Goal: Participate in discussion

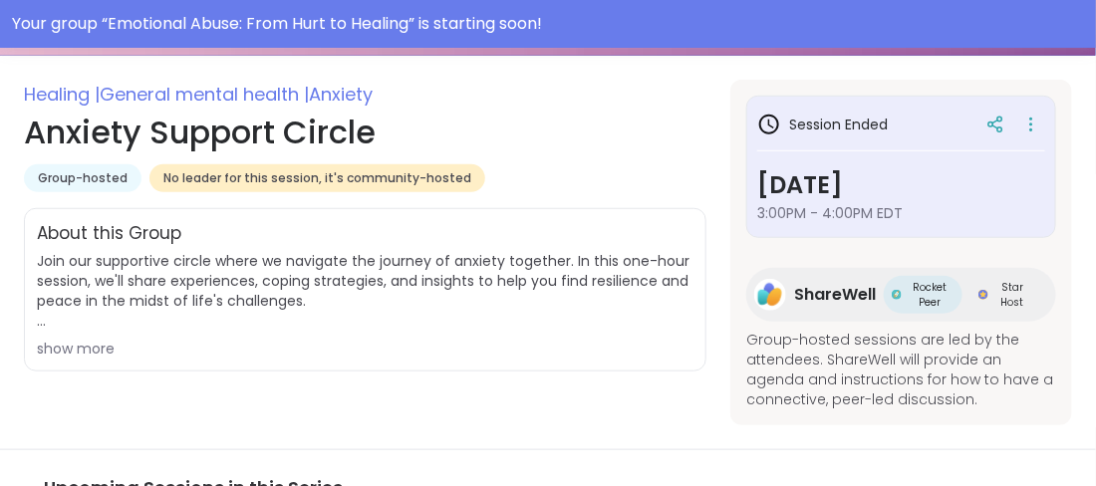
click at [964, 231] on div "Session Ended Monday, Oct 06 3:00PM - 4:00PM EDT" at bounding box center [901, 167] width 310 height 142
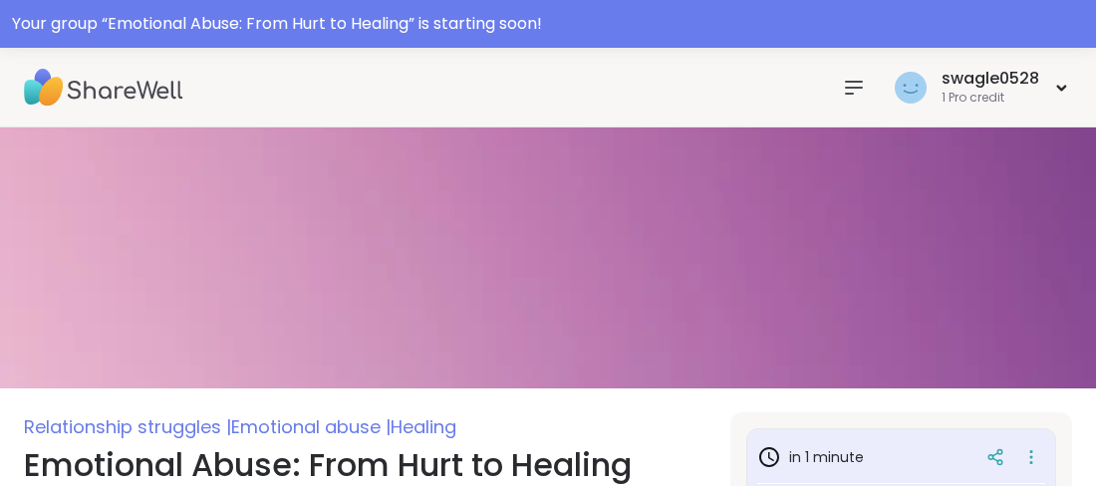
type textarea "*"
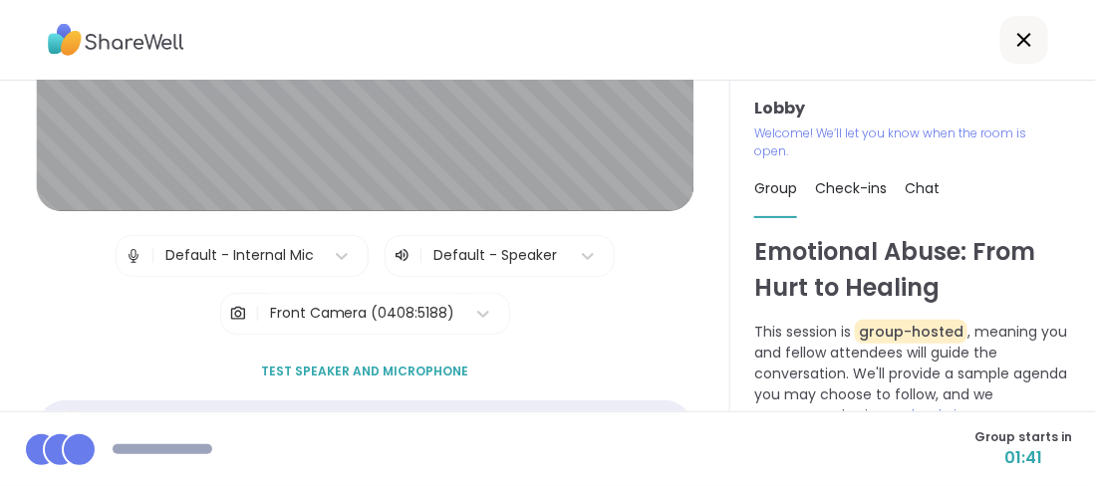
scroll to position [256, 0]
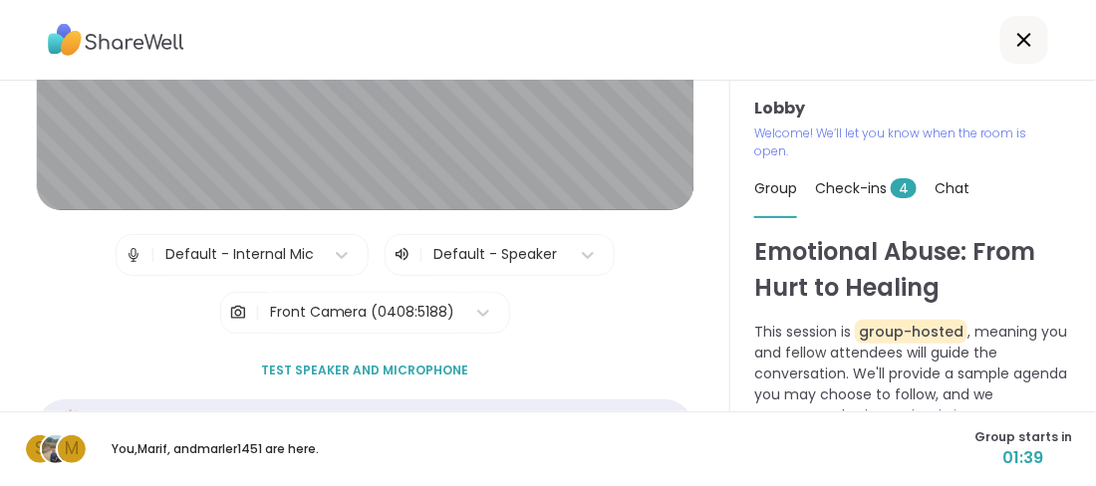
click at [431, 363] on span "Test speaker and microphone" at bounding box center [364, 371] width 207 height 18
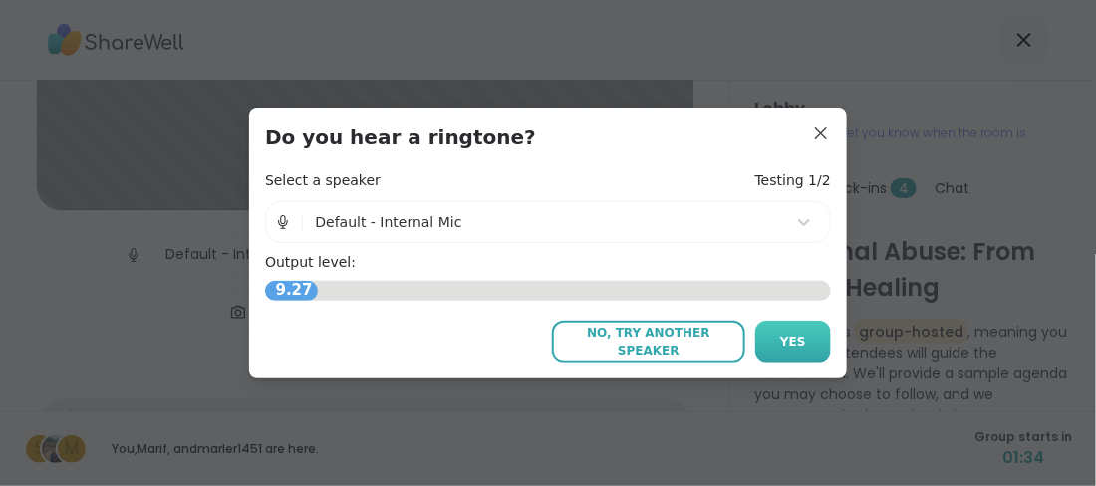
click at [780, 351] on button "Yes" at bounding box center [793, 342] width 76 height 42
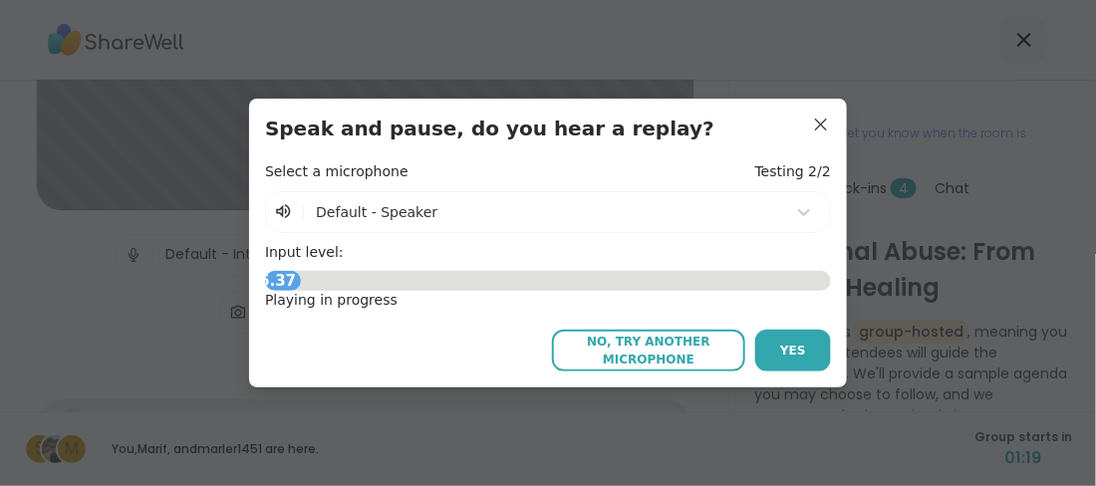
click at [780, 351] on button "Yes" at bounding box center [793, 351] width 76 height 42
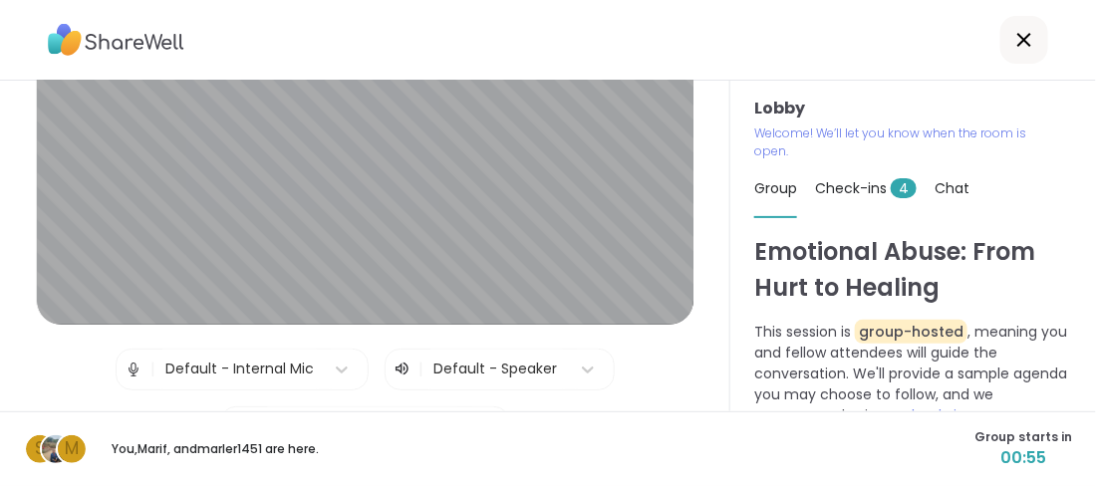
scroll to position [113, 0]
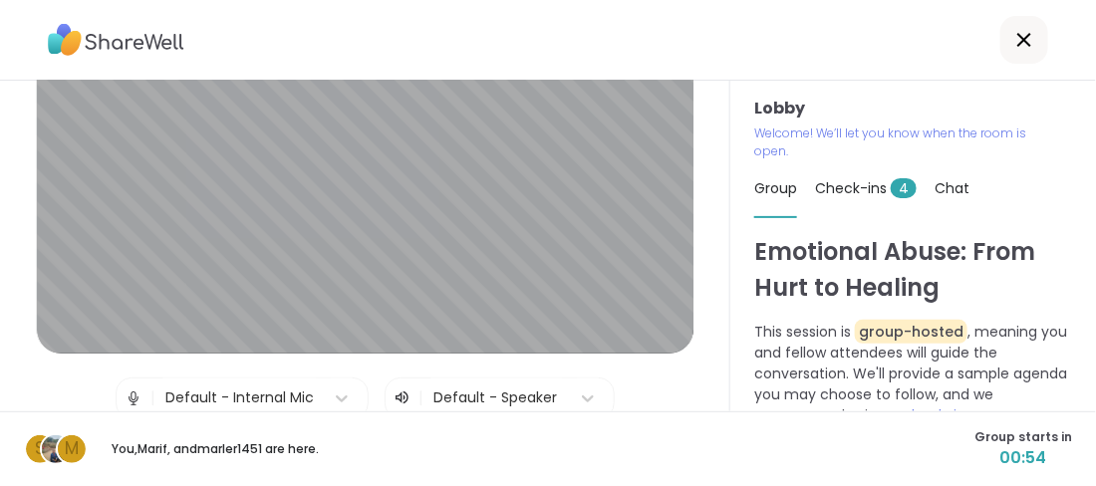
click at [651, 70] on div at bounding box center [548, 40] width 1096 height 81
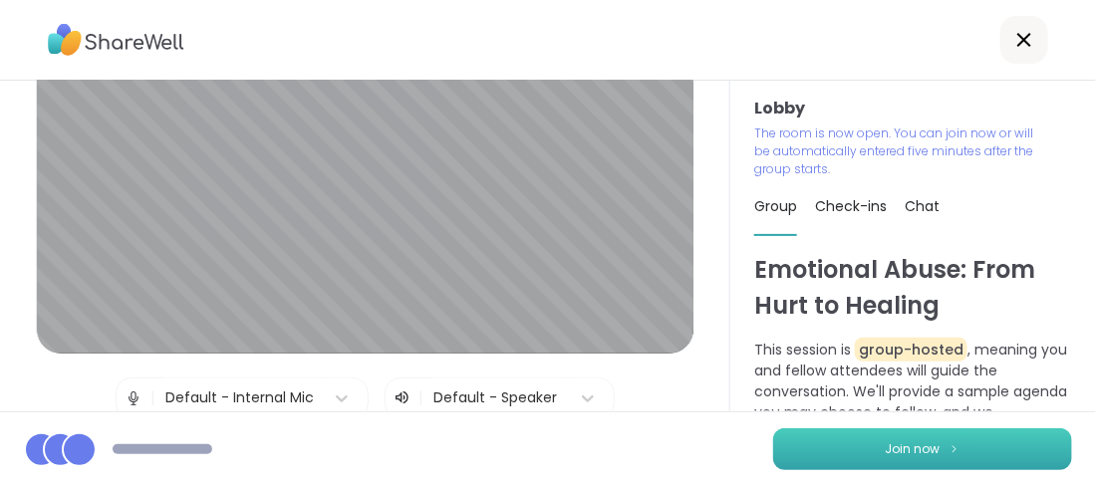
click at [862, 441] on button "Join now" at bounding box center [922, 449] width 299 height 42
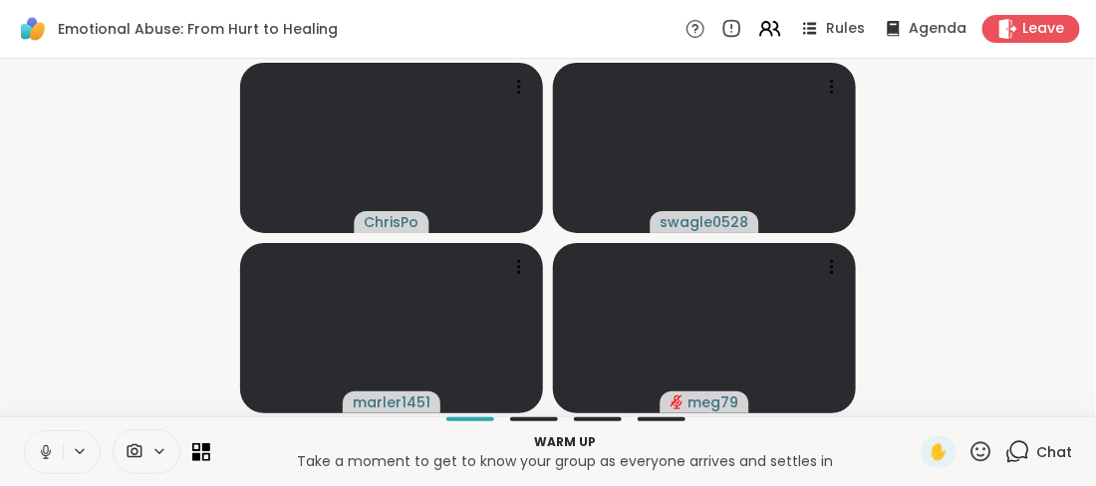
click at [45, 452] on icon at bounding box center [46, 452] width 18 height 18
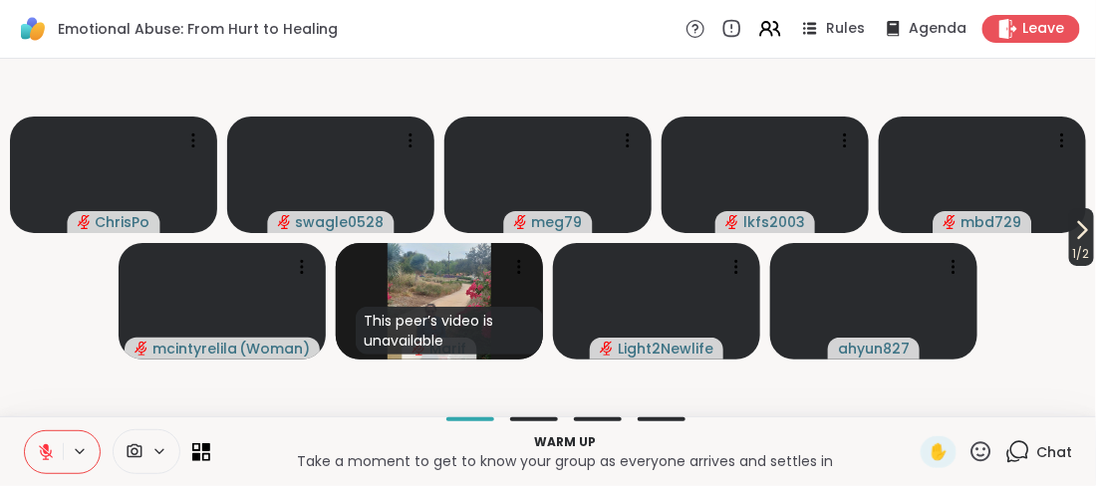
click at [1084, 221] on icon at bounding box center [1082, 230] width 24 height 24
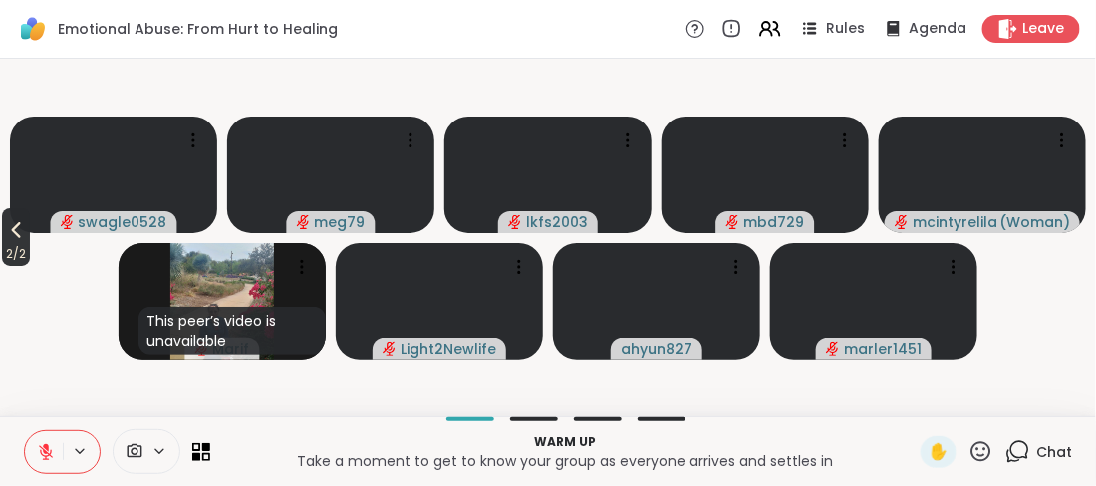
click at [17, 231] on icon at bounding box center [16, 231] width 9 height 16
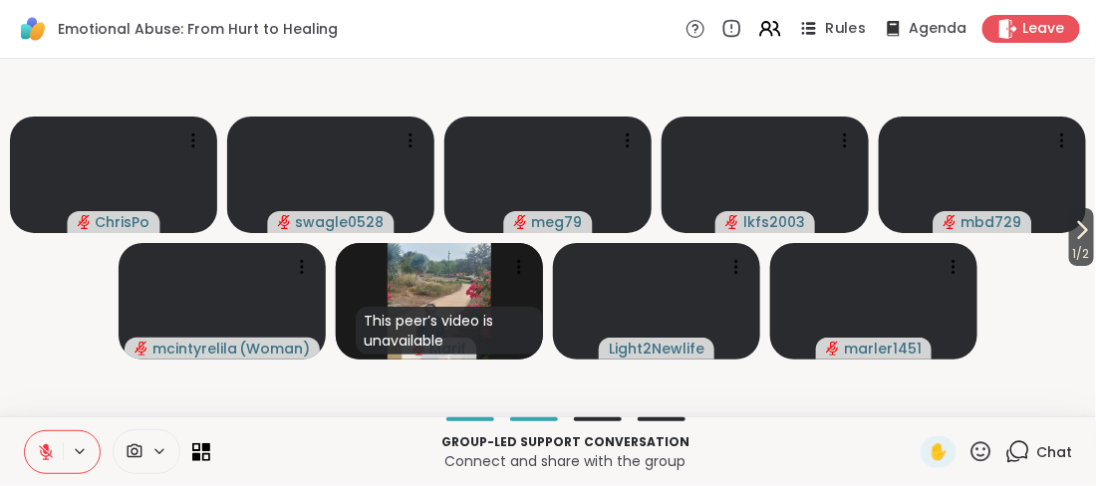
click at [812, 31] on icon at bounding box center [808, 28] width 25 height 25
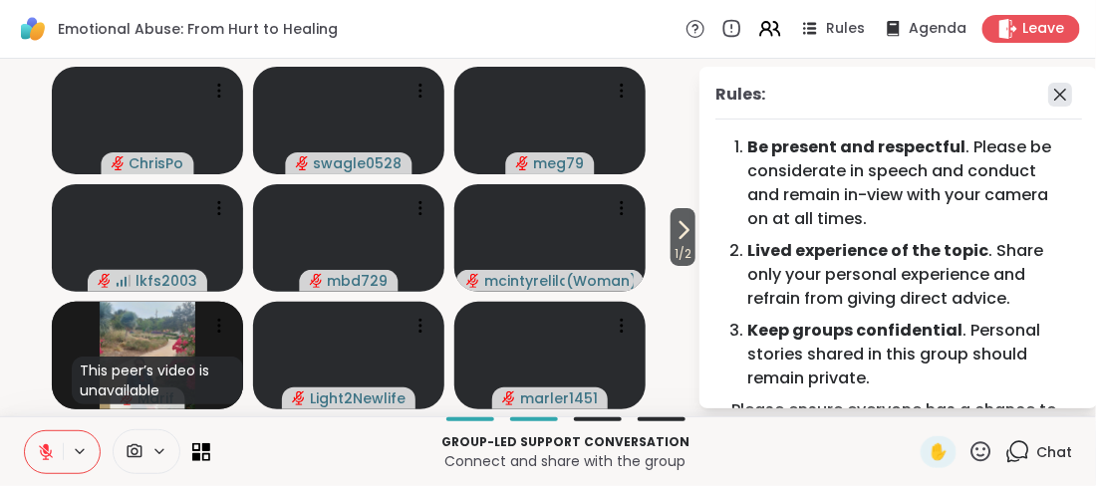
click at [1060, 97] on icon at bounding box center [1060, 95] width 24 height 24
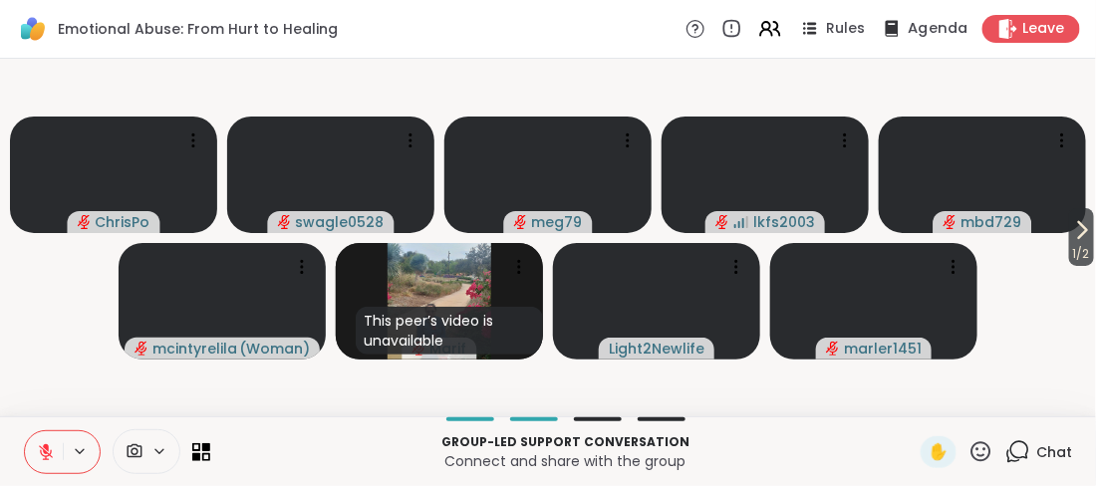
click at [933, 26] on span "Agenda" at bounding box center [938, 29] width 61 height 21
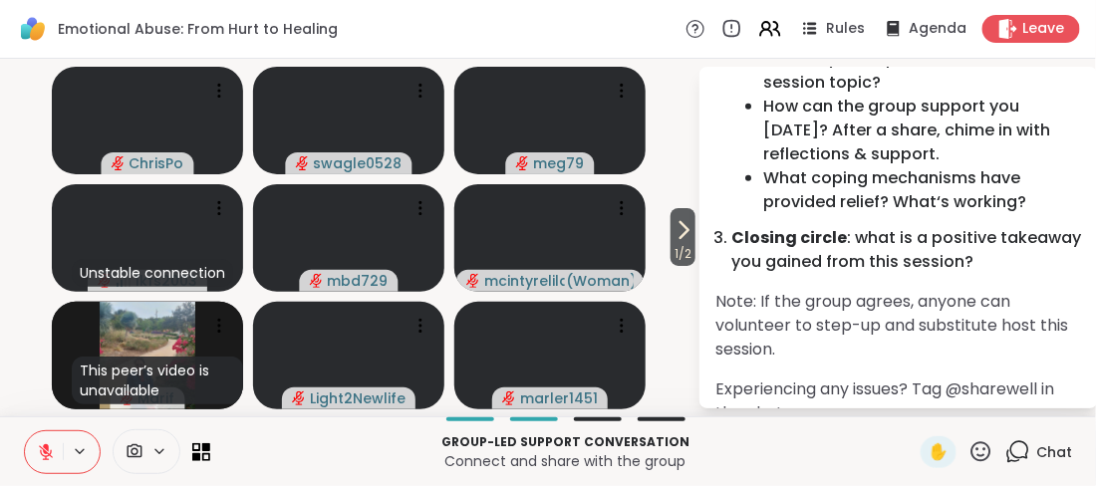
scroll to position [381, 0]
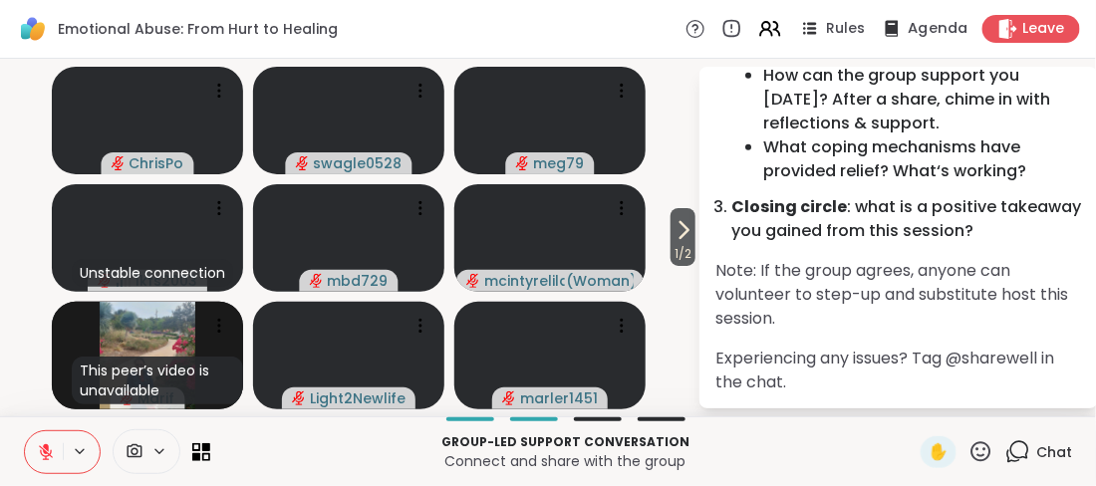
click at [907, 34] on div "Agenda" at bounding box center [924, 28] width 90 height 25
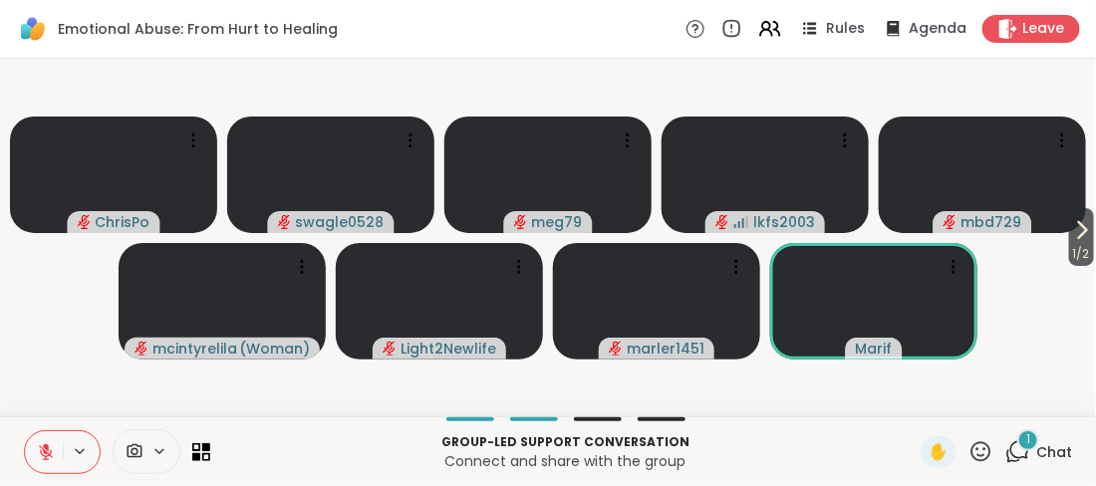
click at [1026, 434] on div "1" at bounding box center [1028, 440] width 22 height 22
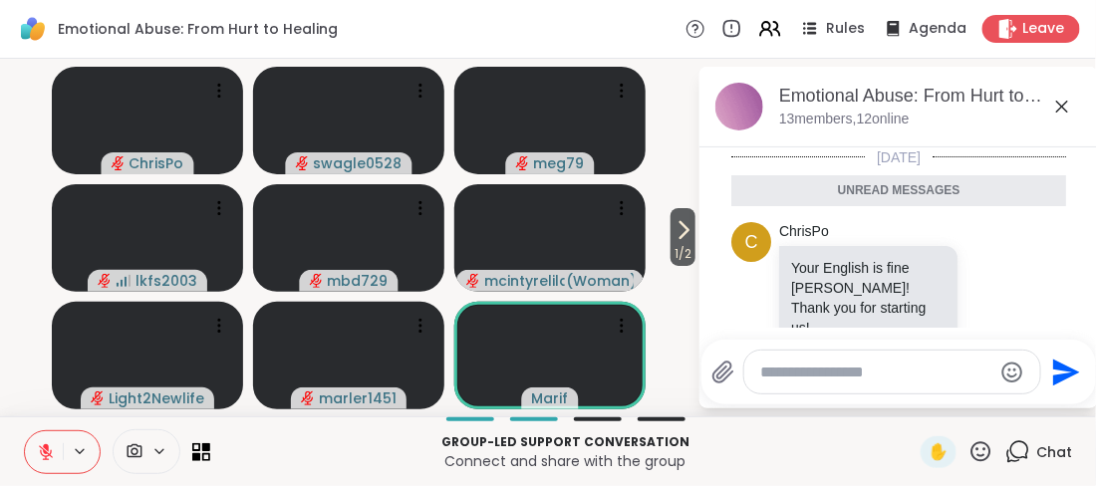
scroll to position [31, 0]
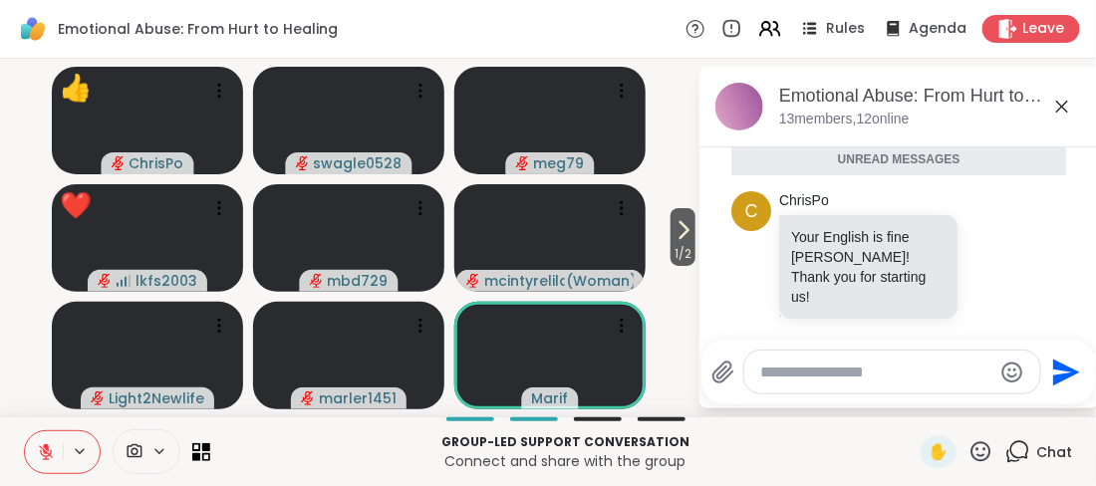
click at [1058, 104] on icon at bounding box center [1062, 107] width 24 height 24
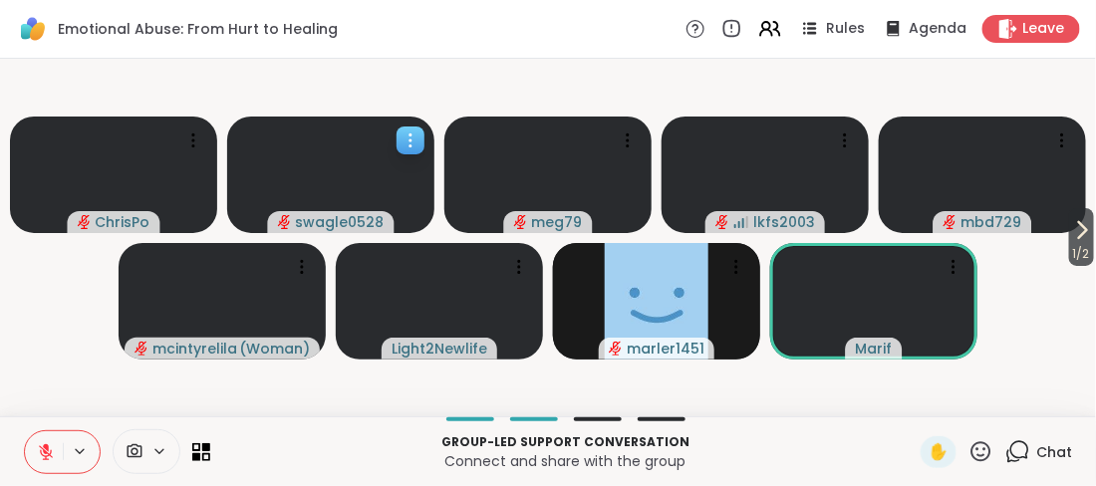
click at [286, 222] on icon "audio-muted" at bounding box center [285, 221] width 4 height 5
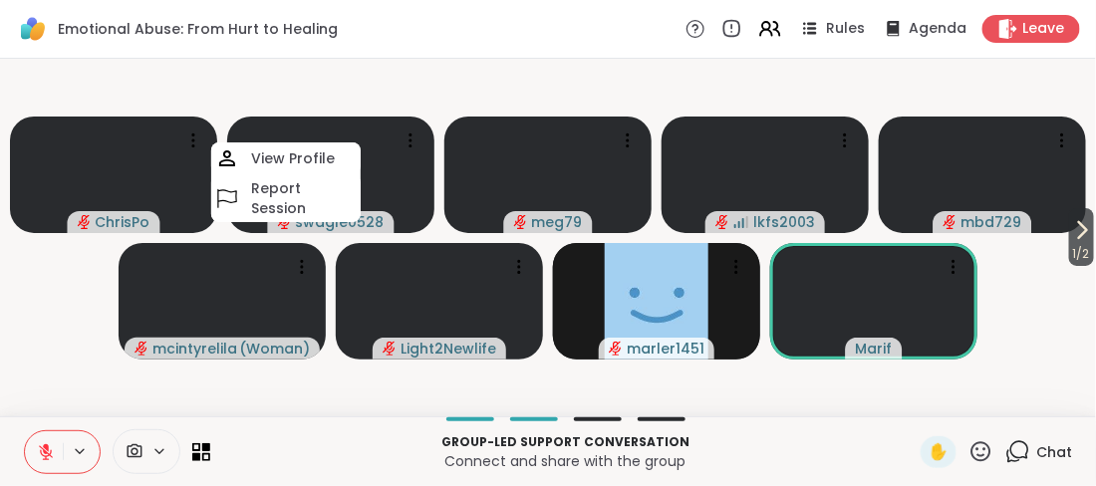
click at [42, 458] on icon at bounding box center [46, 452] width 18 height 18
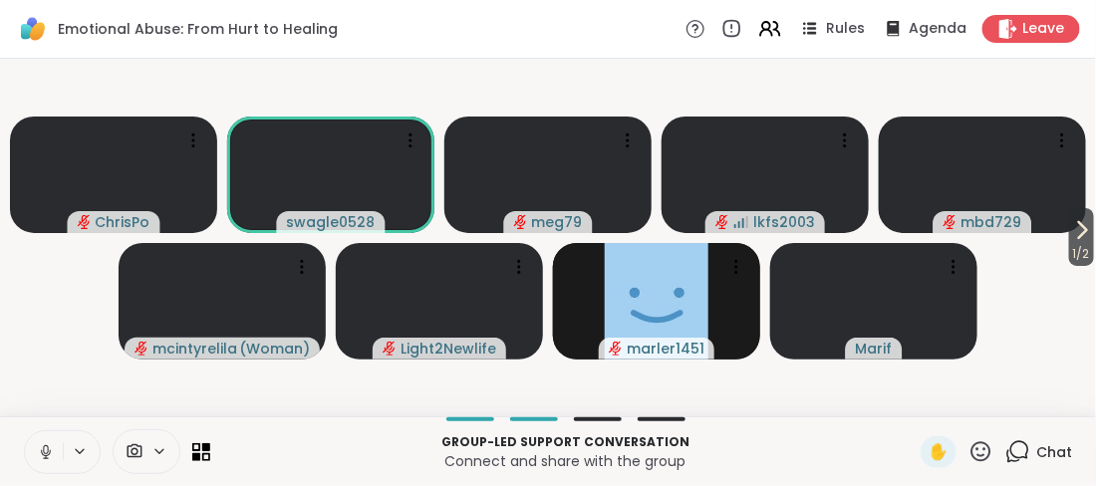
click at [45, 453] on icon at bounding box center [45, 449] width 5 height 9
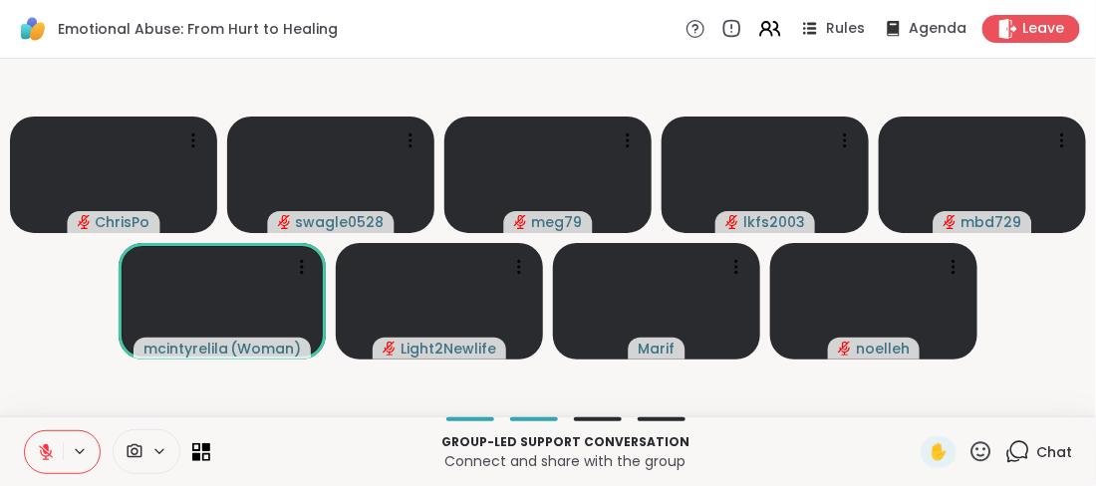
click at [1020, 450] on icon at bounding box center [1017, 451] width 25 height 25
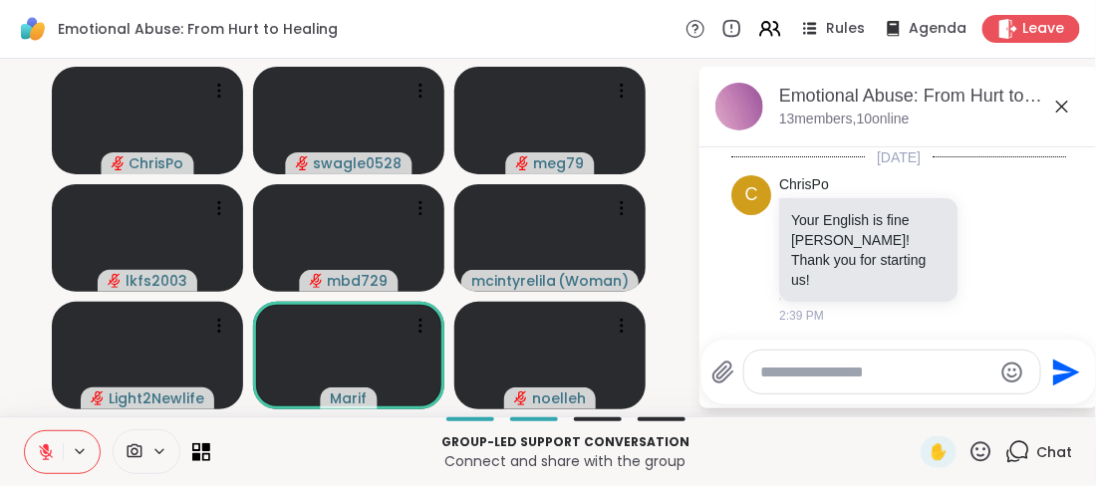
click at [795, 379] on textarea "Type your message" at bounding box center [876, 373] width 232 height 20
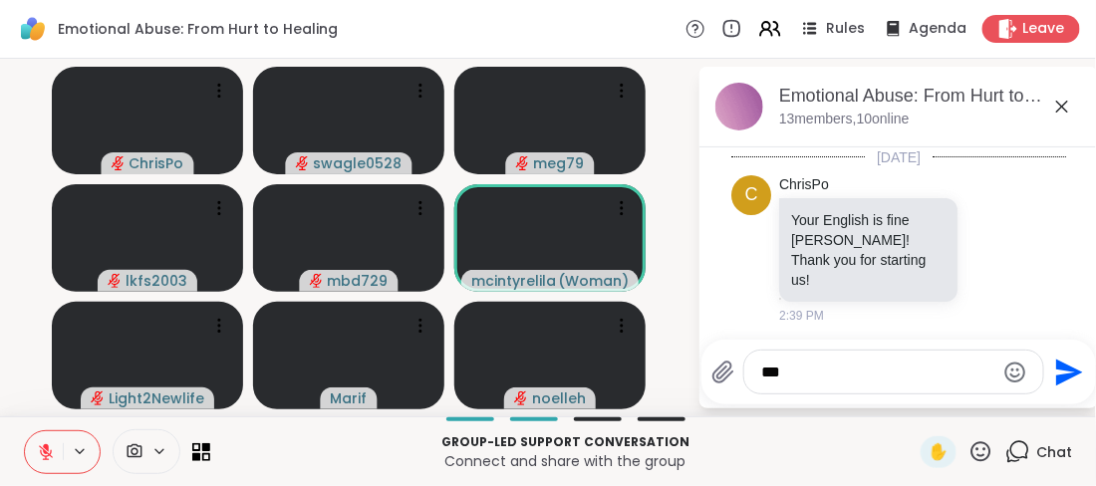
type textarea "***"
click at [1058, 369] on icon "Send" at bounding box center [1069, 372] width 27 height 27
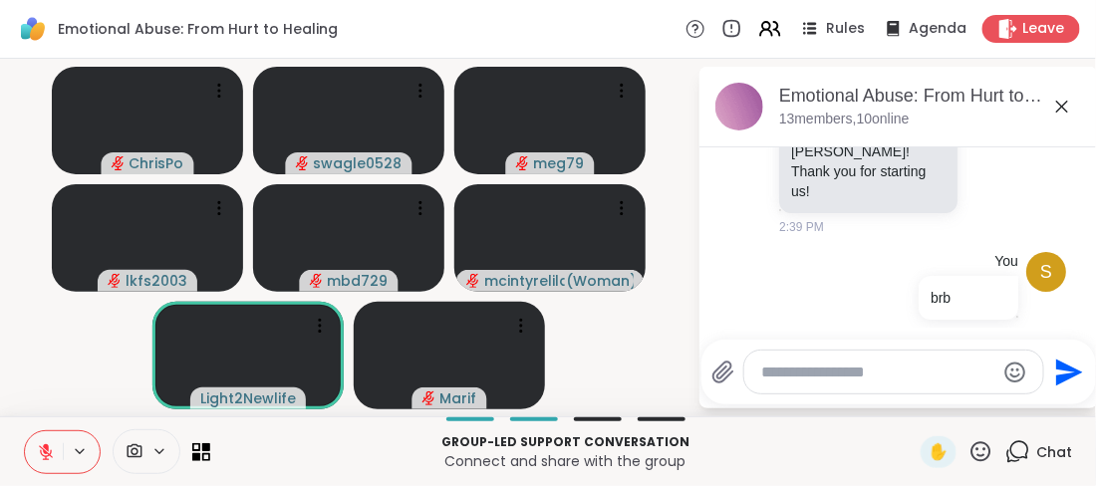
click at [1059, 107] on icon at bounding box center [1062, 107] width 24 height 24
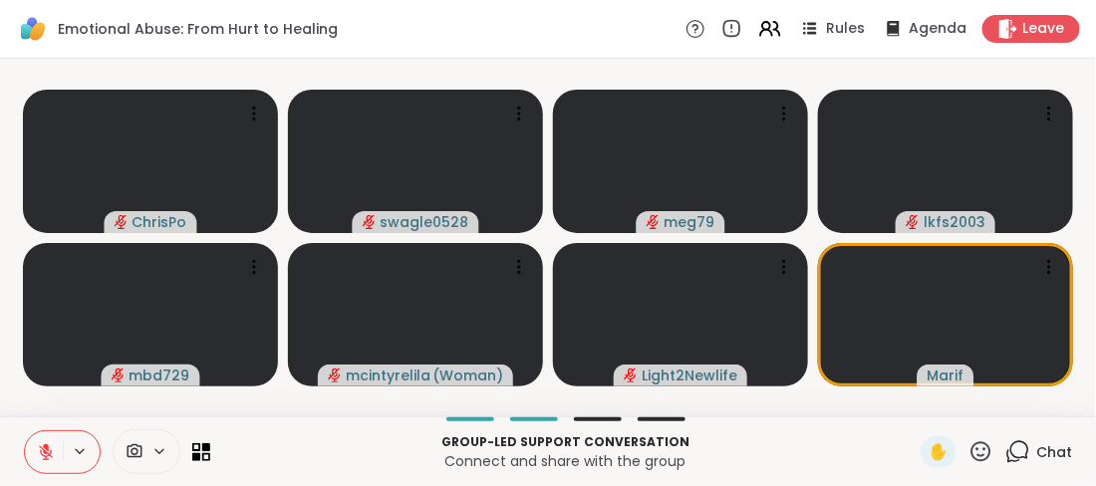
click at [986, 447] on icon at bounding box center [981, 451] width 25 height 25
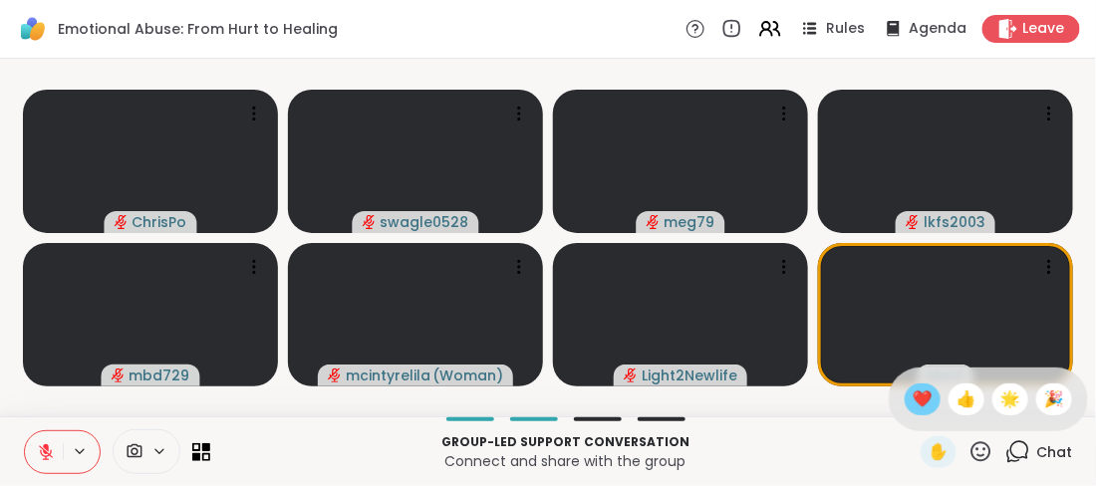
click at [921, 402] on span "❤️" at bounding box center [923, 400] width 20 height 24
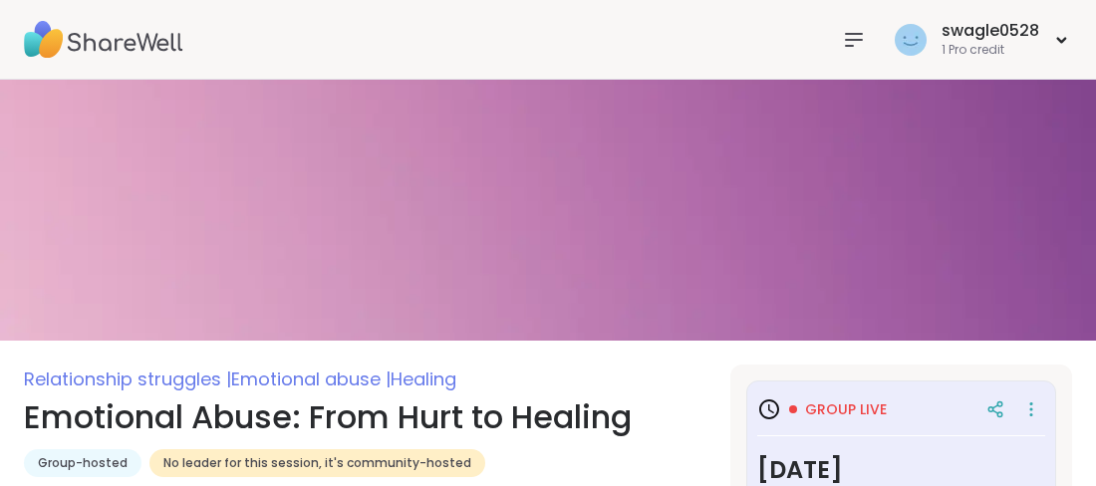
type textarea "*"
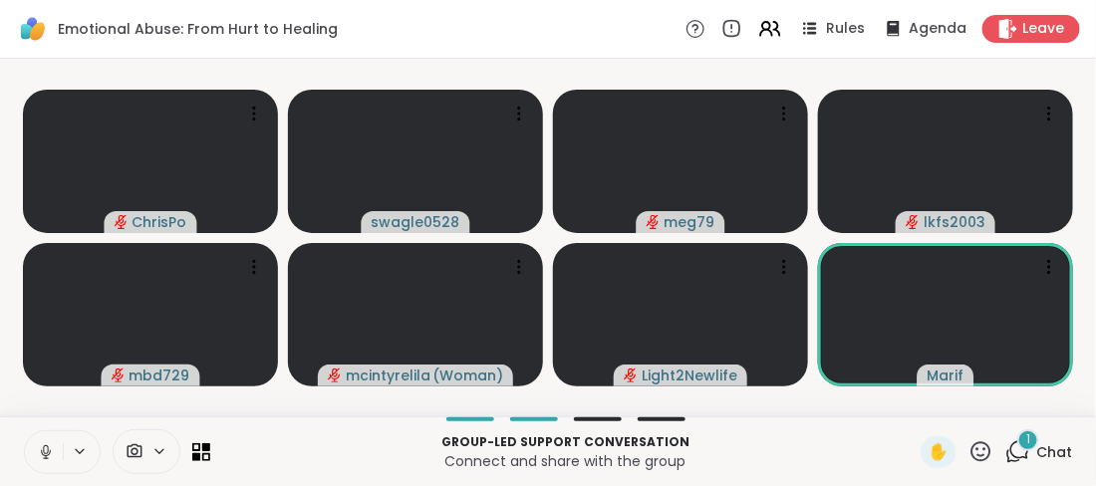
click at [1023, 445] on div "1" at bounding box center [1028, 440] width 22 height 22
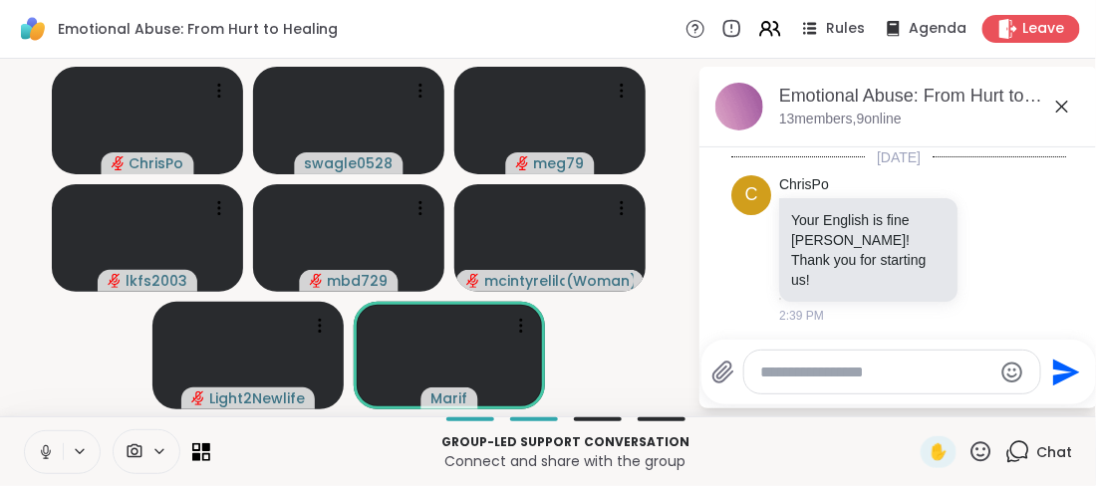
scroll to position [263, 0]
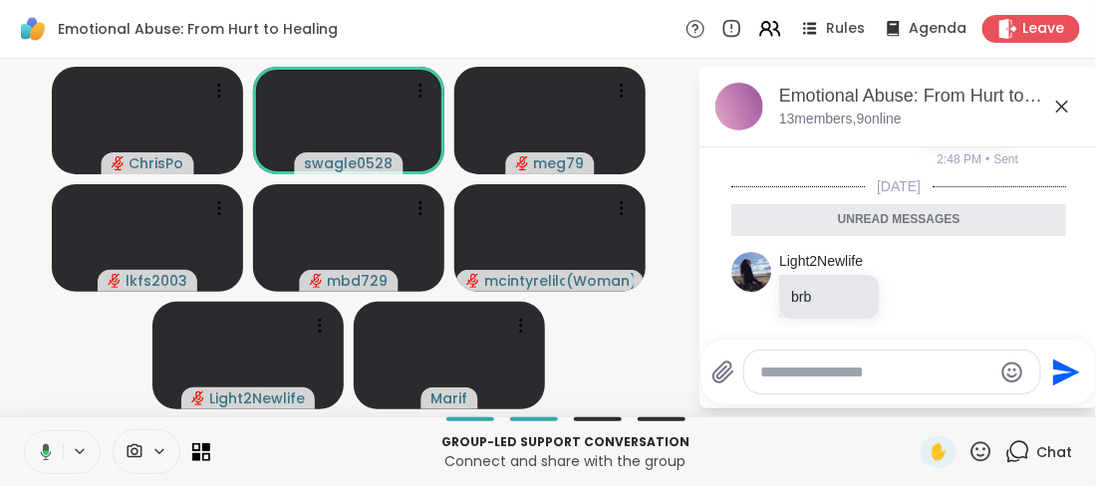
click at [924, 376] on textarea "Type your message" at bounding box center [876, 373] width 232 height 20
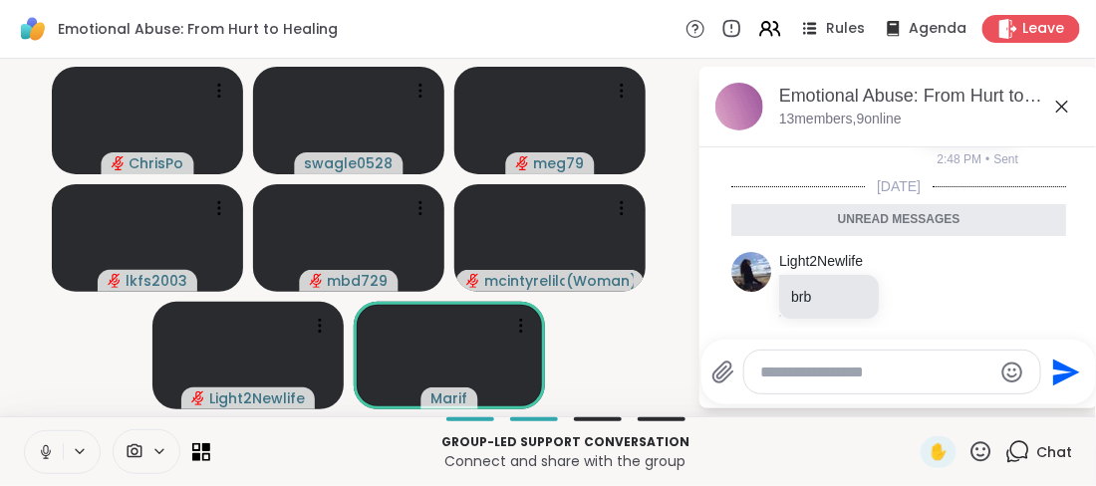
click at [1062, 109] on icon at bounding box center [1062, 107] width 24 height 24
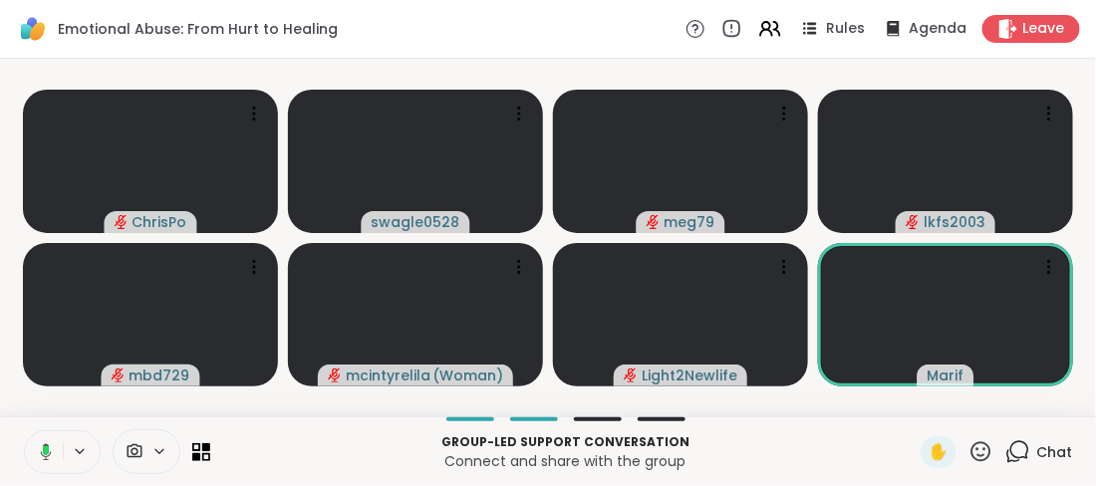
click at [45, 446] on rect at bounding box center [46, 450] width 6 height 9
click at [1020, 447] on icon at bounding box center [1017, 451] width 25 height 25
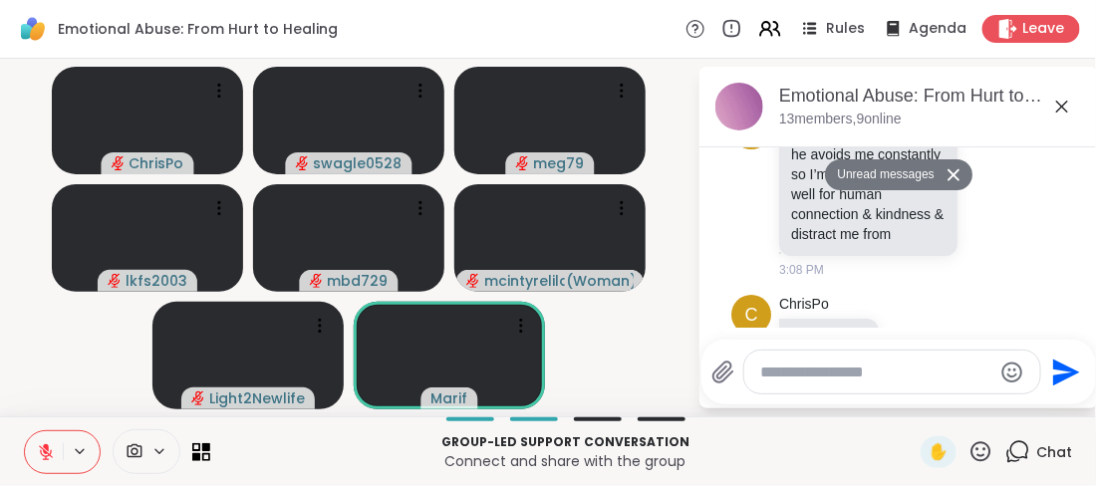
scroll to position [700, 0]
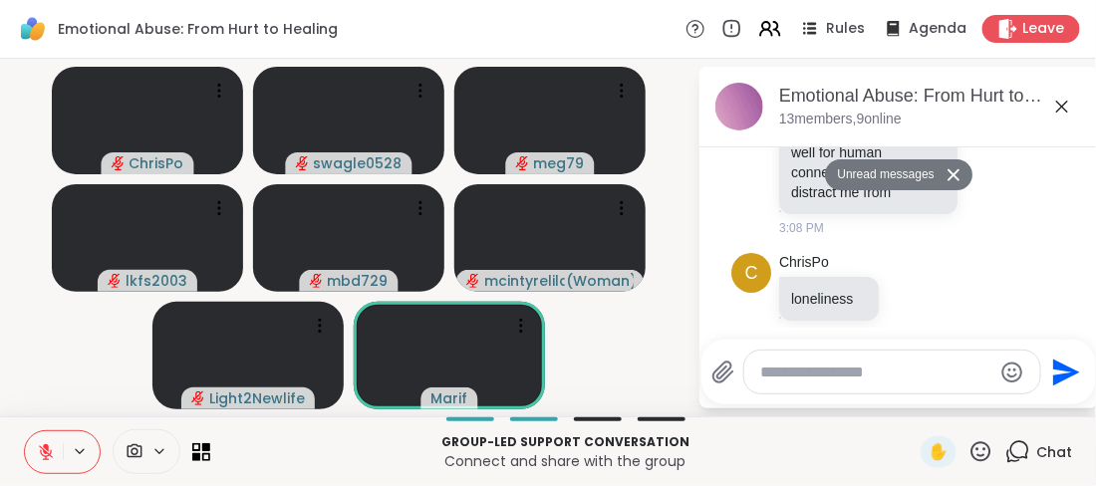
click at [1068, 103] on icon at bounding box center [1062, 107] width 24 height 24
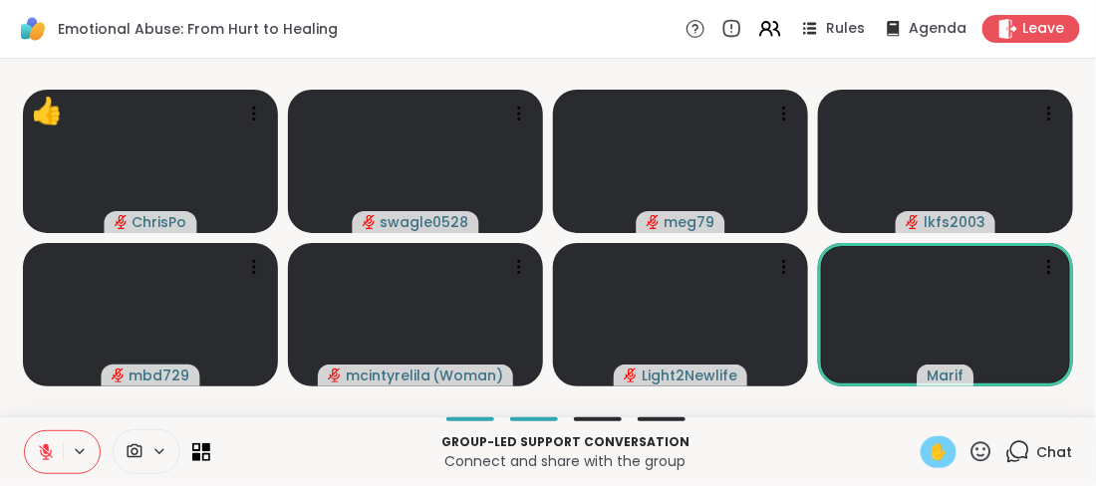
click at [943, 461] on span "✋" at bounding box center [939, 452] width 20 height 24
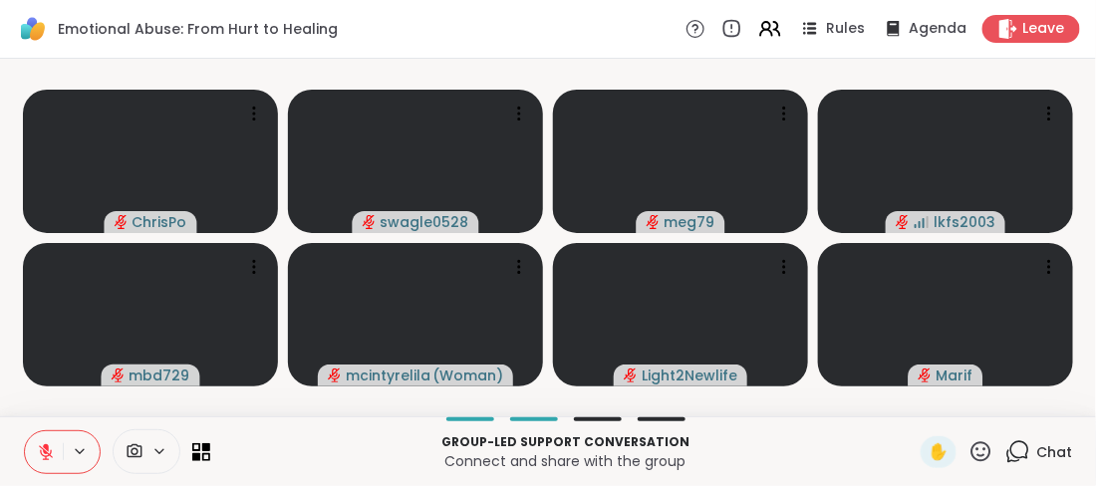
click at [47, 451] on icon at bounding box center [46, 452] width 18 height 18
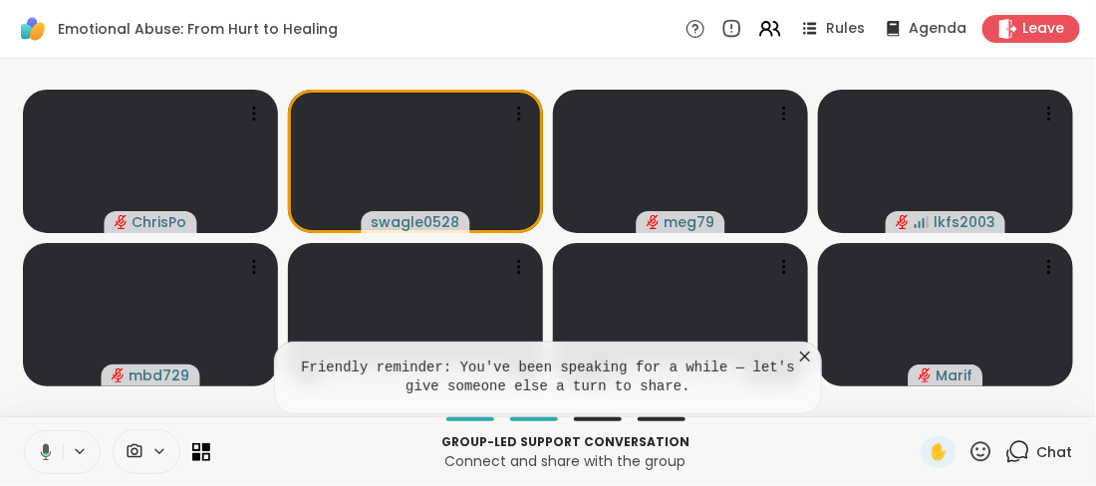
click at [804, 353] on icon at bounding box center [805, 357] width 20 height 20
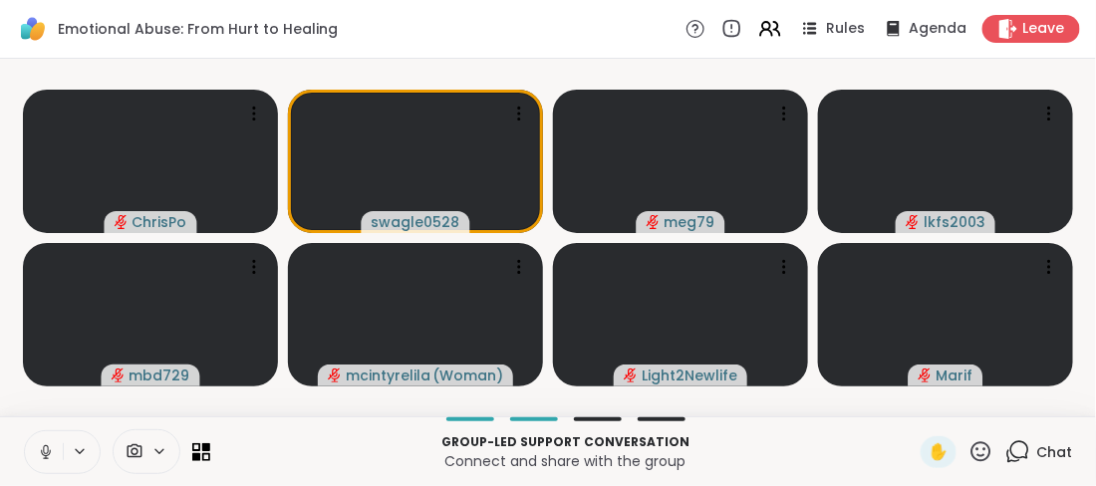
click at [42, 452] on icon at bounding box center [46, 452] width 18 height 18
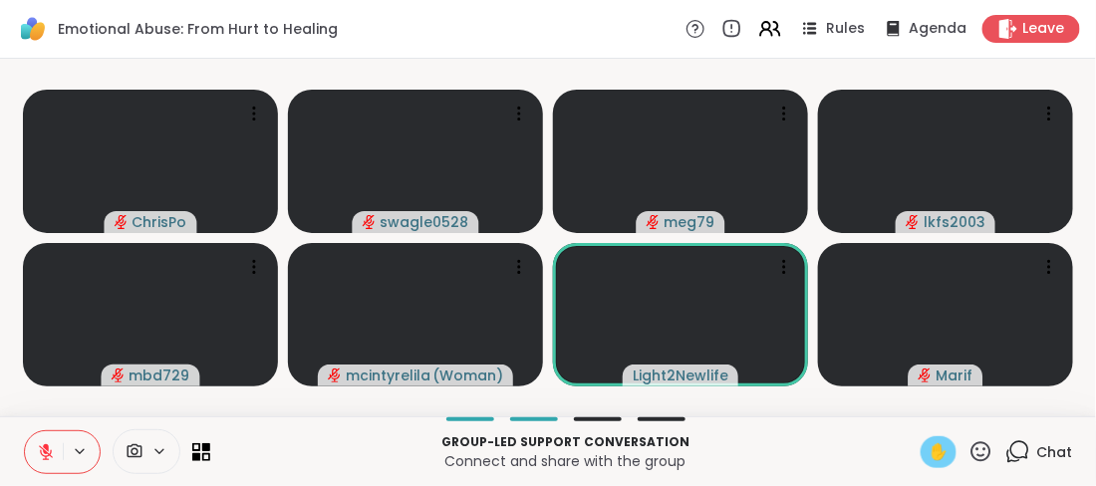
click at [940, 451] on span "✋" at bounding box center [939, 452] width 20 height 24
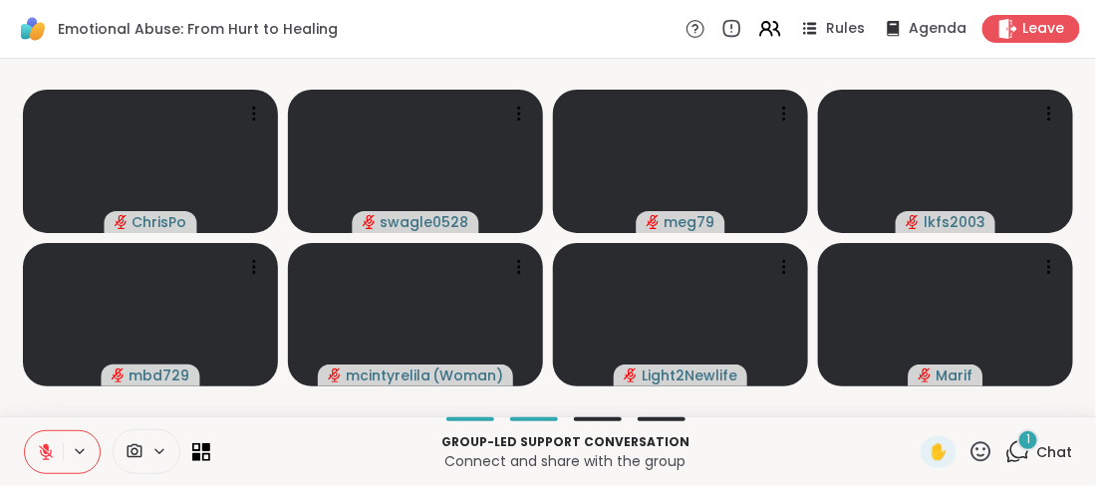
click at [42, 451] on icon at bounding box center [46, 452] width 18 height 18
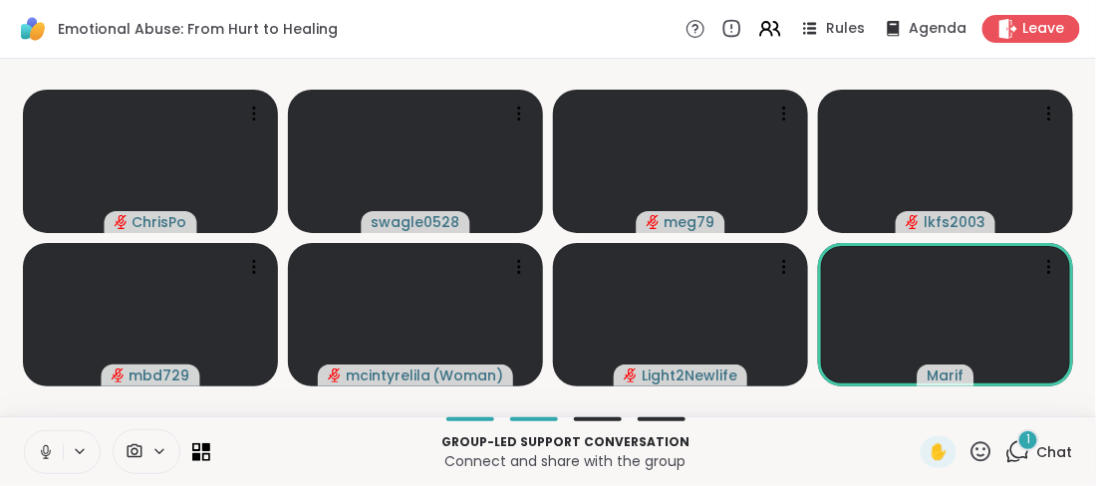
click at [42, 451] on icon at bounding box center [46, 452] width 18 height 18
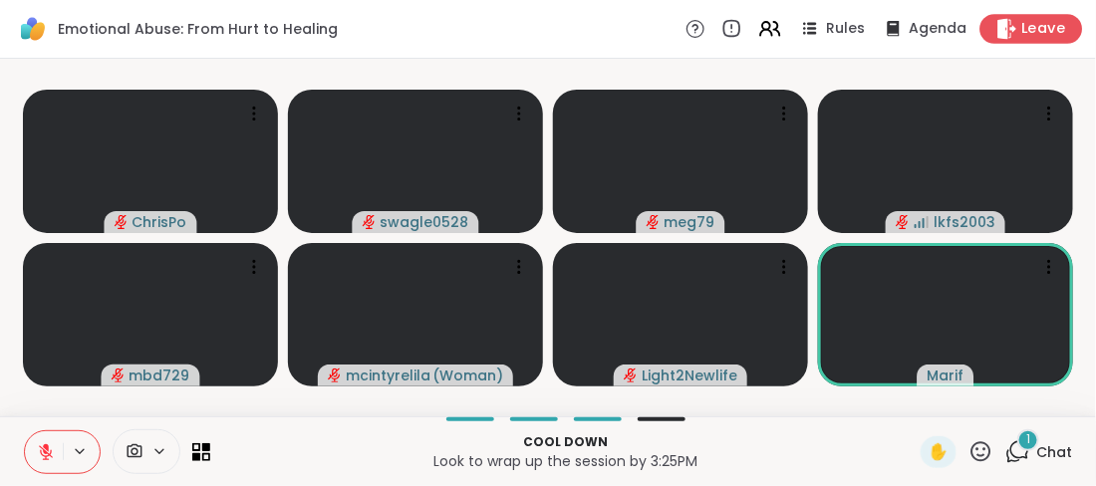
click at [1052, 38] on span "Leave" at bounding box center [1044, 29] width 44 height 21
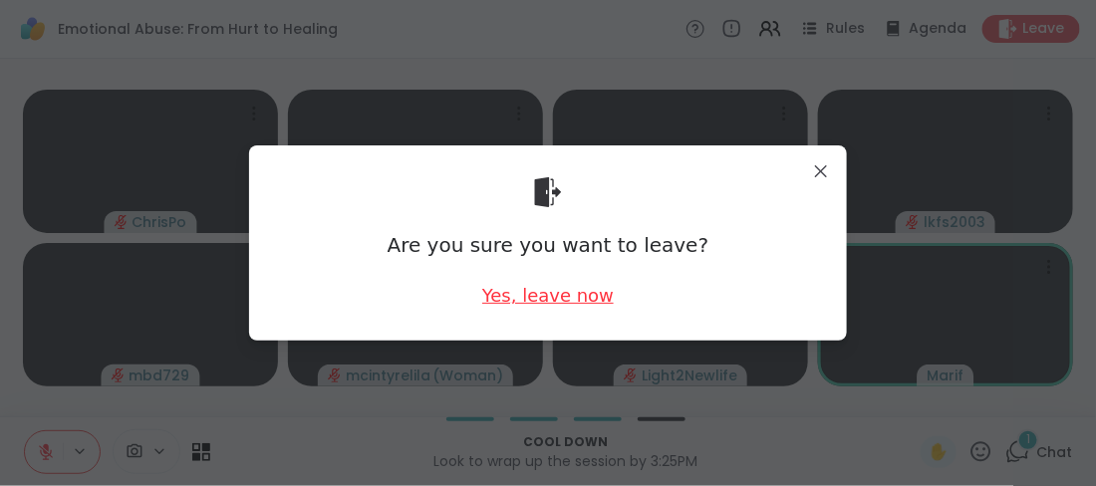
click at [563, 291] on div "Yes, leave now" at bounding box center [548, 295] width 132 height 25
